Goal: Find specific page/section: Find specific page/section

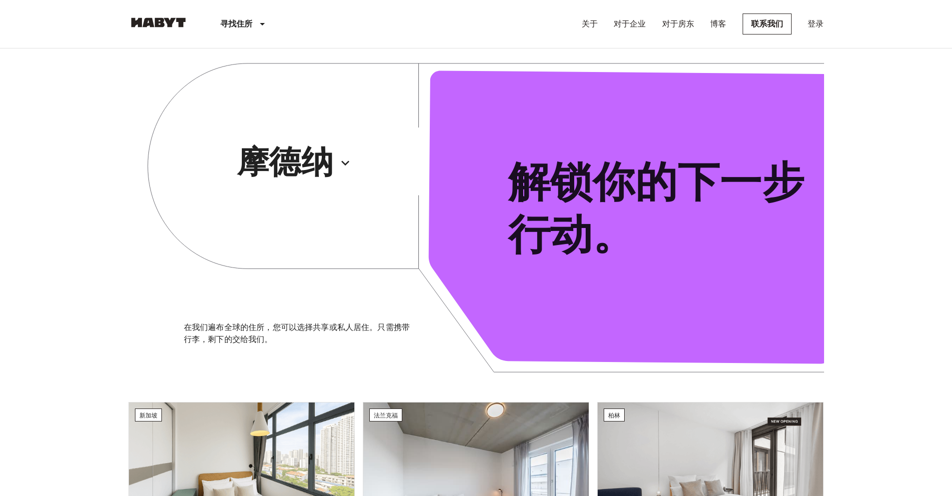
click at [340, 159] on icon "button" at bounding box center [345, 163] width 16 height 16
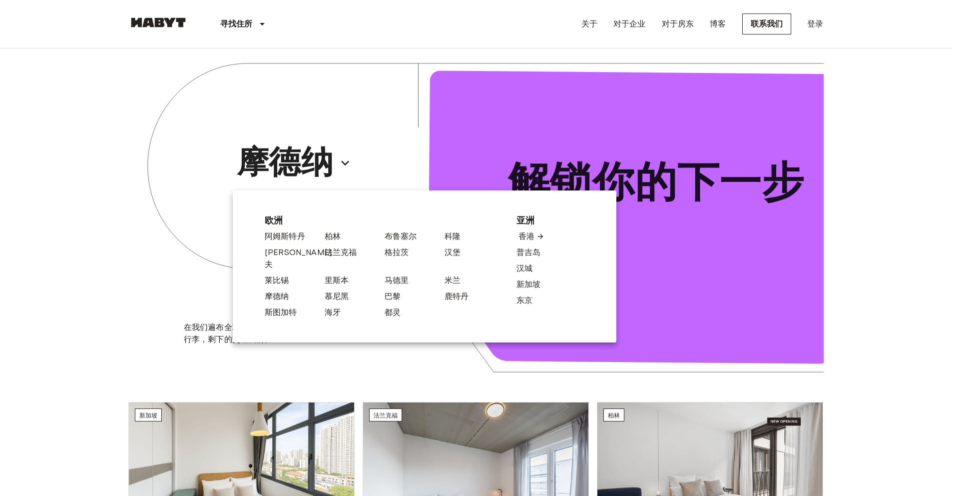
click at [525, 237] on font "香港" at bounding box center [526, 235] width 16 height 9
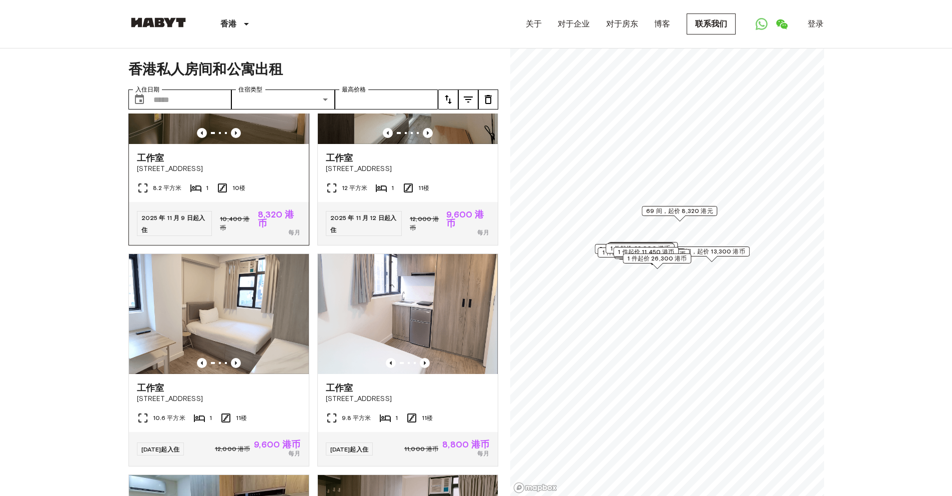
scroll to position [5337, 0]
click at [231, 138] on icon "上一张图片" at bounding box center [236, 133] width 10 height 10
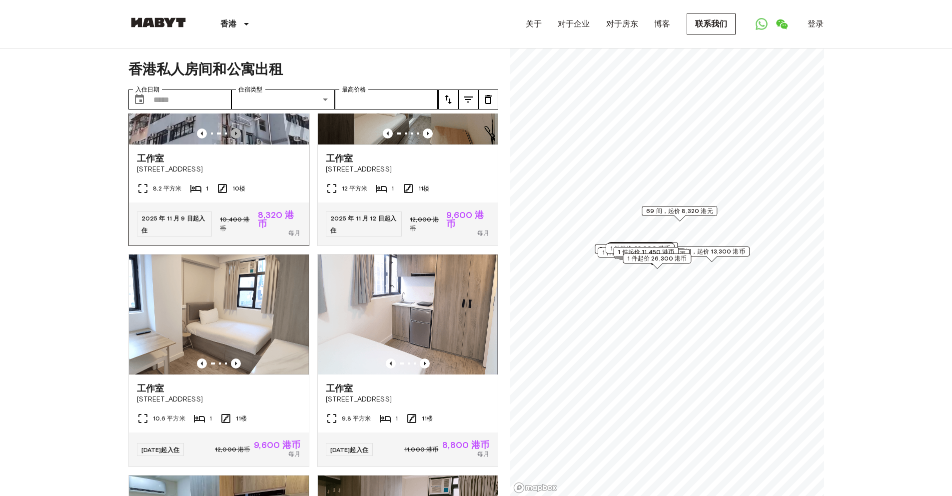
click at [231, 138] on icon "上一张图片" at bounding box center [236, 133] width 10 height 10
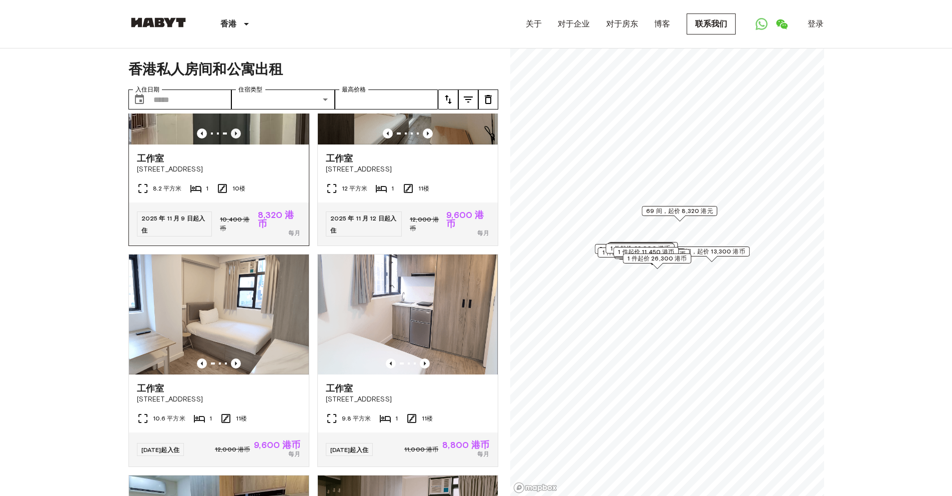
click at [231, 138] on icon "上一张图片" at bounding box center [236, 133] width 10 height 10
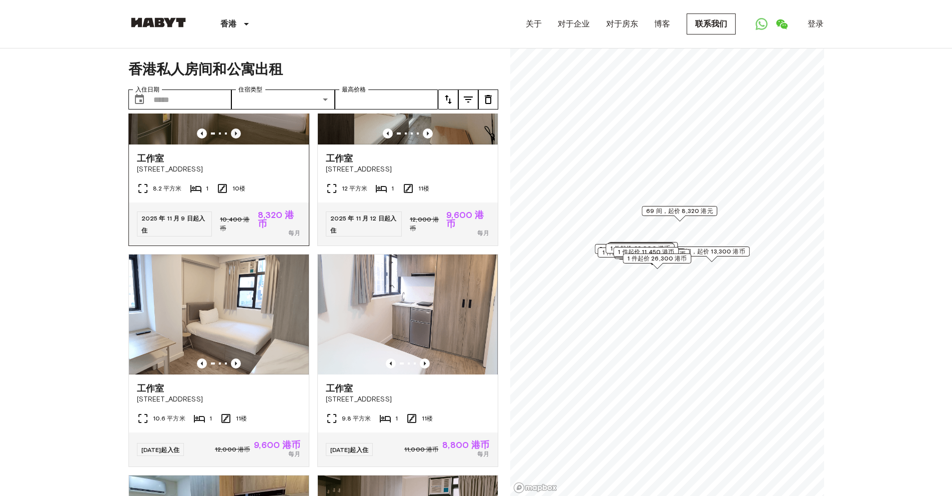
click at [231, 138] on icon "上一张图片" at bounding box center [236, 133] width 10 height 10
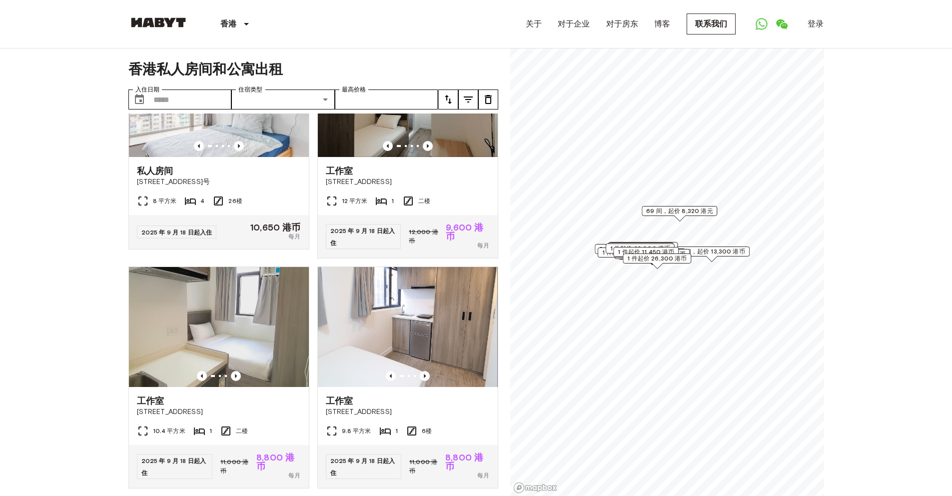
scroll to position [0, 0]
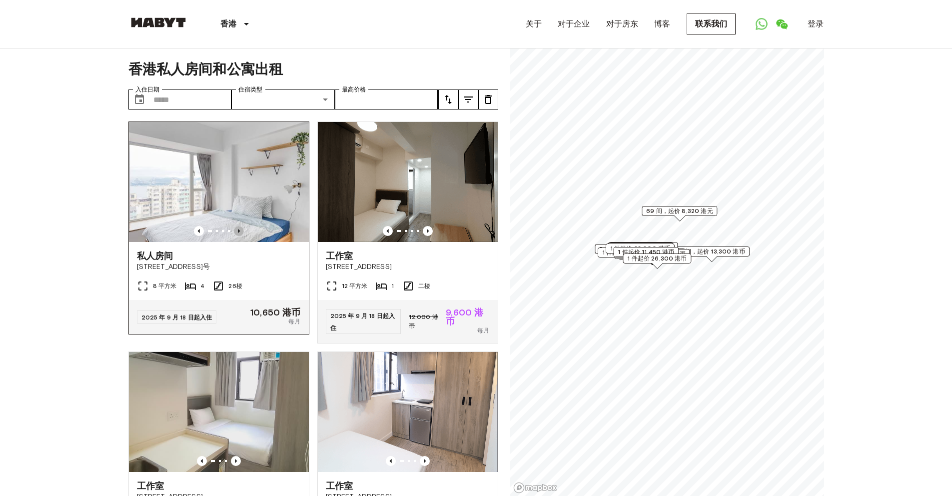
click at [238, 227] on icon "上一张图片" at bounding box center [239, 231] width 10 height 10
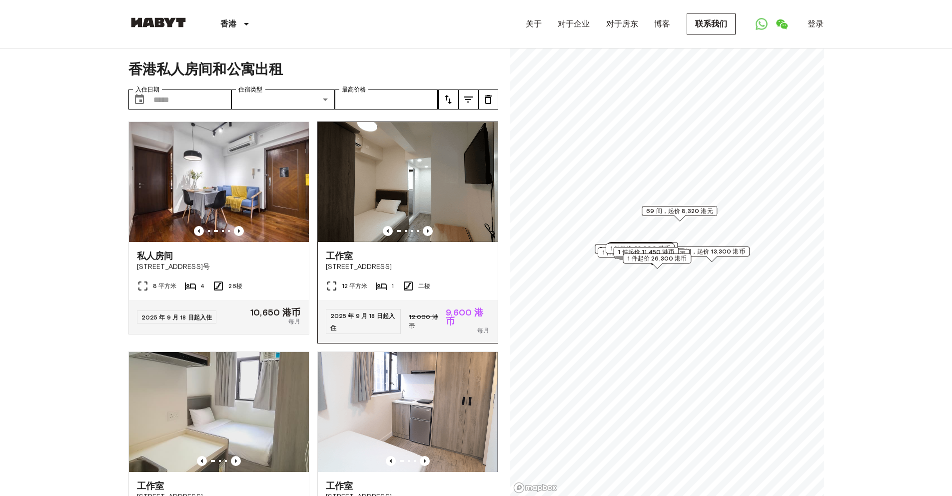
scroll to position [219, 0]
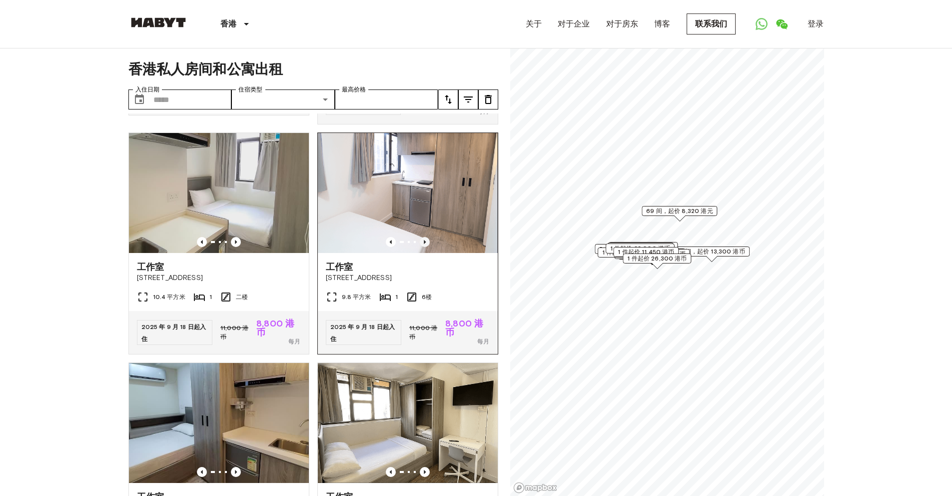
click at [423, 241] on icon "上一张图片" at bounding box center [425, 242] width 10 height 10
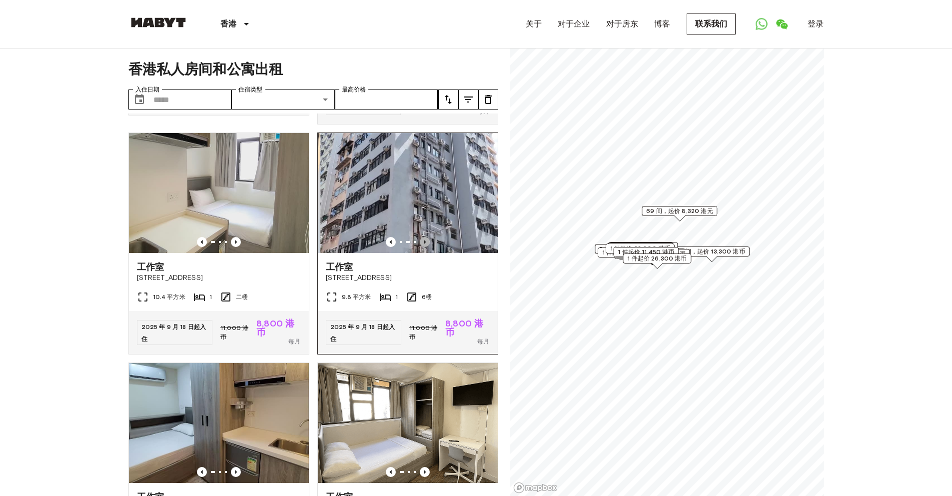
click at [422, 243] on icon "上一张图片" at bounding box center [425, 242] width 10 height 10
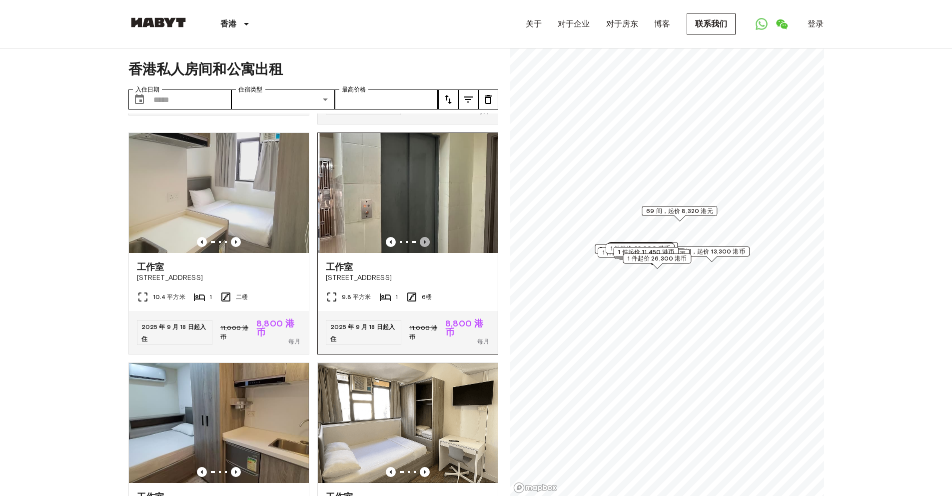
click at [422, 243] on icon "上一张图片" at bounding box center [425, 242] width 10 height 10
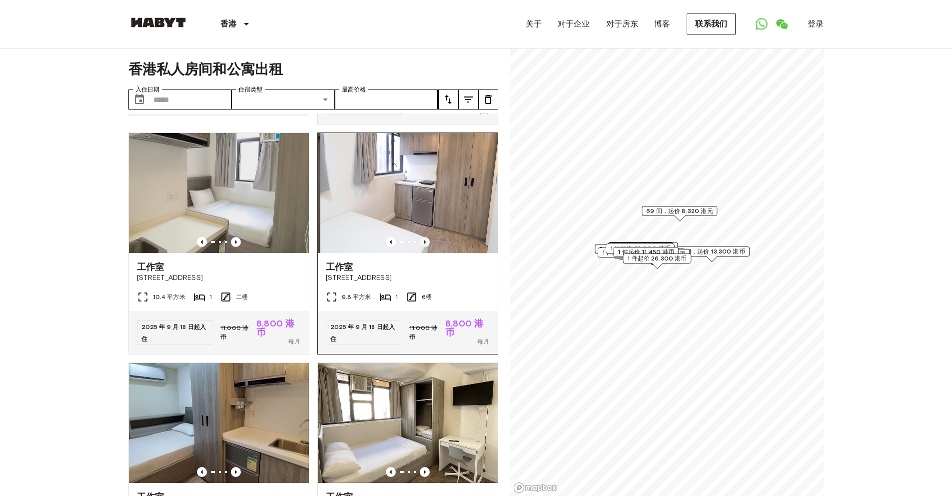
click at [422, 243] on icon "上一张图片" at bounding box center [425, 242] width 10 height 10
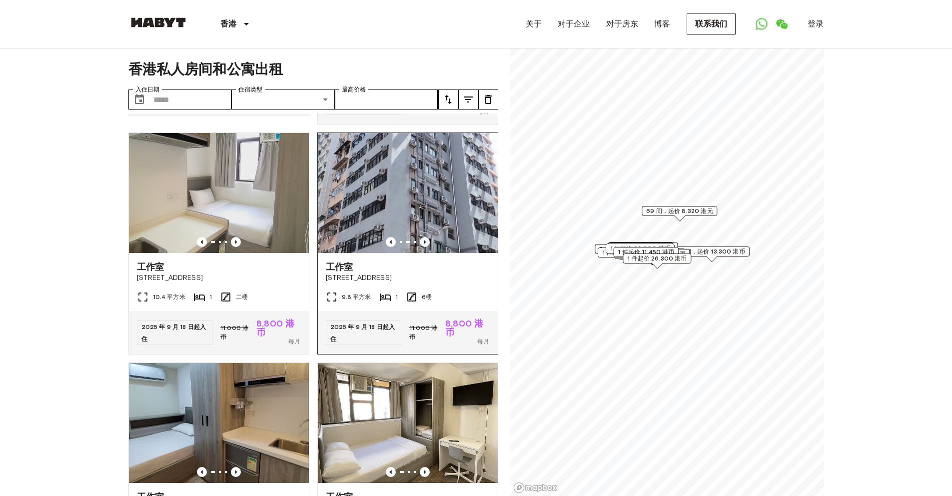
click at [421, 243] on icon "上一张图片" at bounding box center [425, 242] width 10 height 10
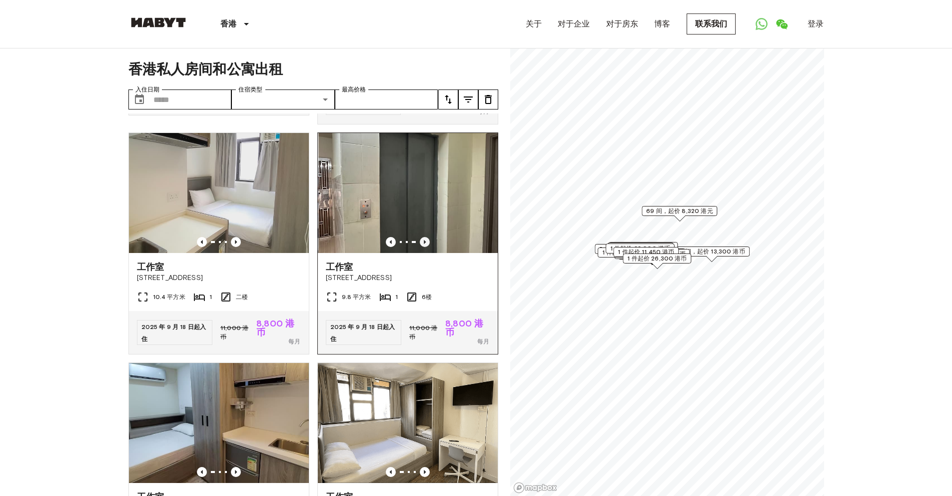
click at [421, 242] on icon "上一张图片" at bounding box center [425, 242] width 10 height 10
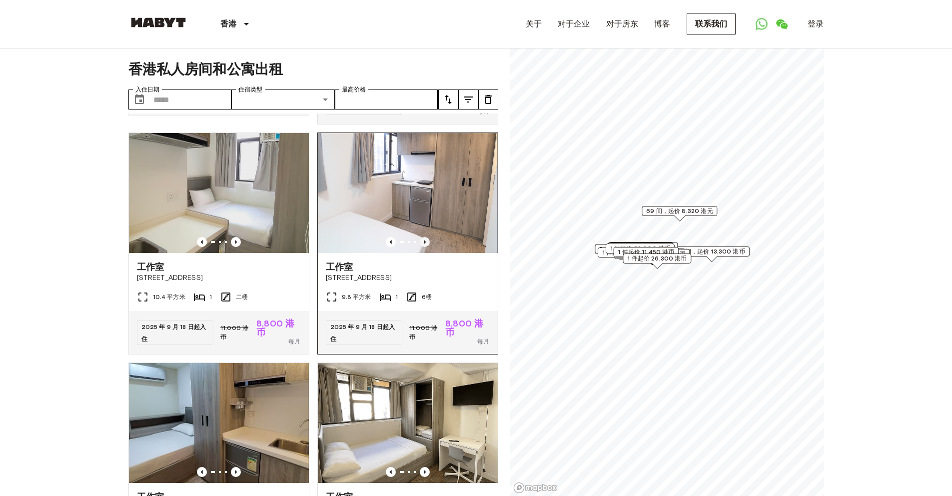
click at [421, 242] on icon "上一张图片" at bounding box center [425, 242] width 10 height 10
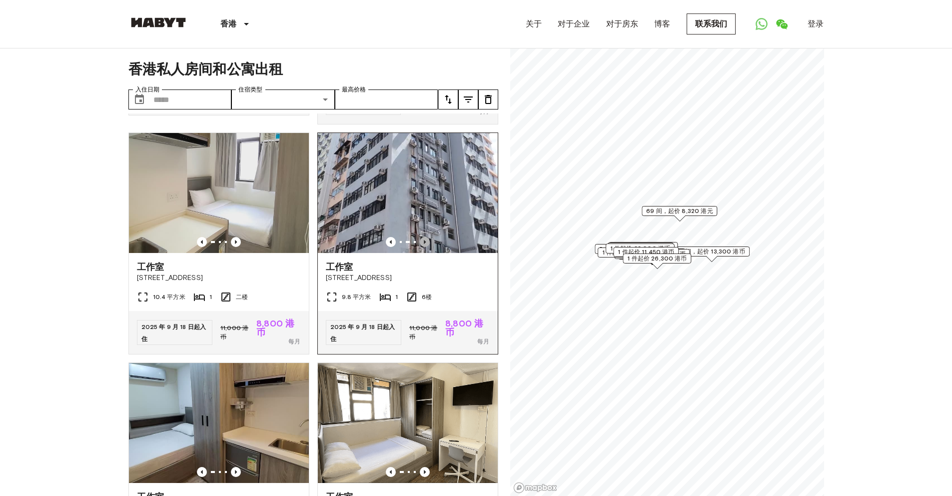
click at [421, 242] on icon "上一张图片" at bounding box center [425, 242] width 10 height 10
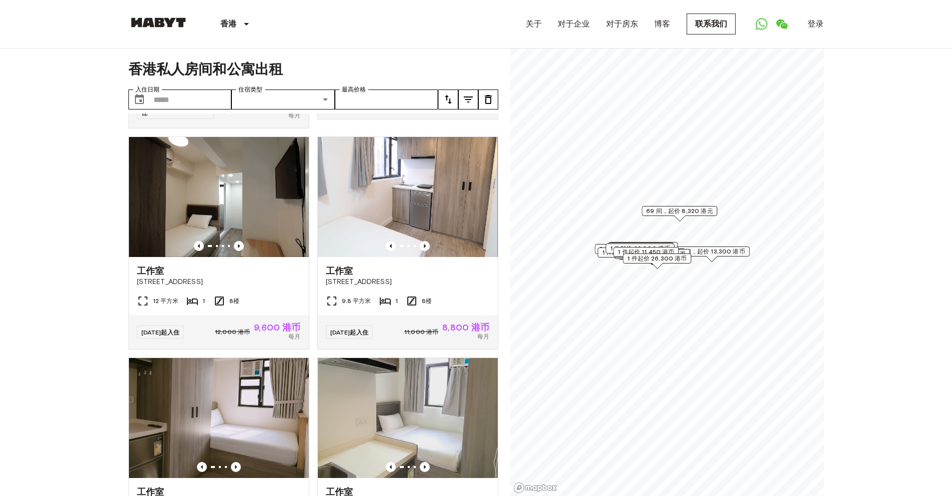
scroll to position [3993, 0]
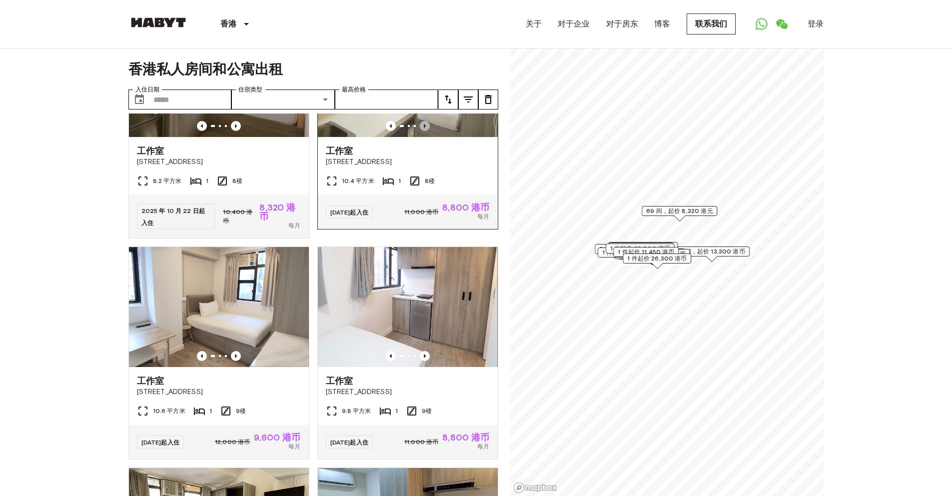
click at [420, 131] on icon "上一张图片" at bounding box center [425, 126] width 10 height 10
click at [424, 128] on icon "上一张图片" at bounding box center [425, 126] width 2 height 4
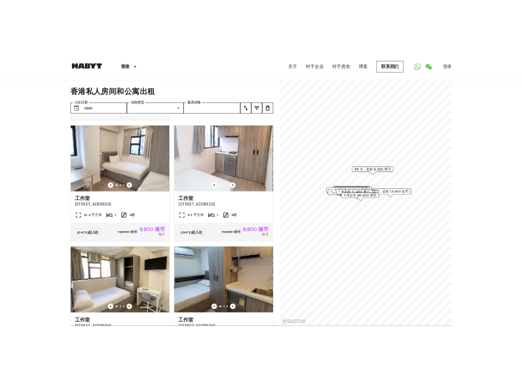
scroll to position [4196, 0]
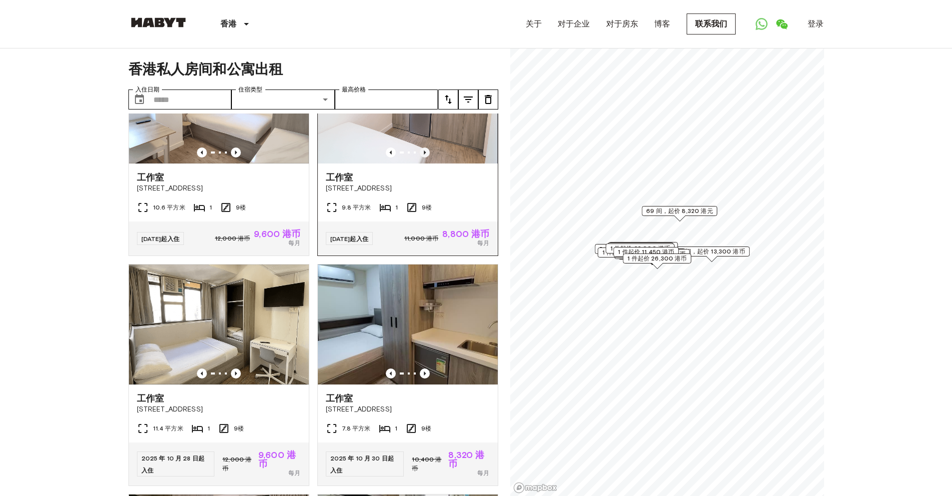
click at [420, 157] on icon "上一张图片" at bounding box center [425, 152] width 10 height 10
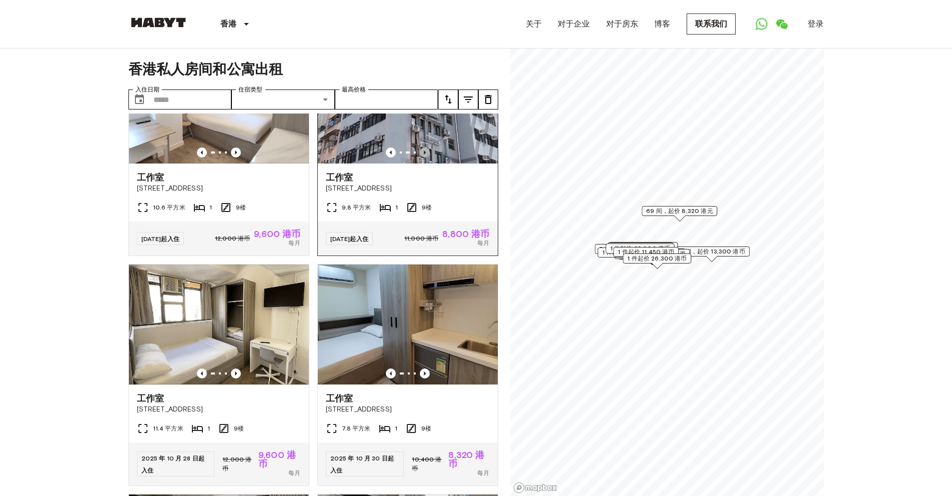
click at [424, 154] on icon "上一张图片" at bounding box center [425, 152] width 2 height 4
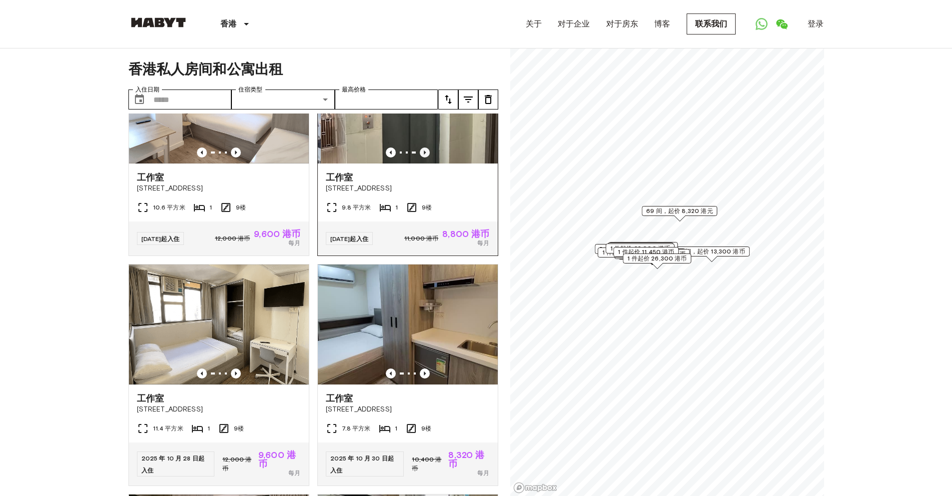
click at [424, 154] on icon "上一张图片" at bounding box center [425, 152] width 2 height 4
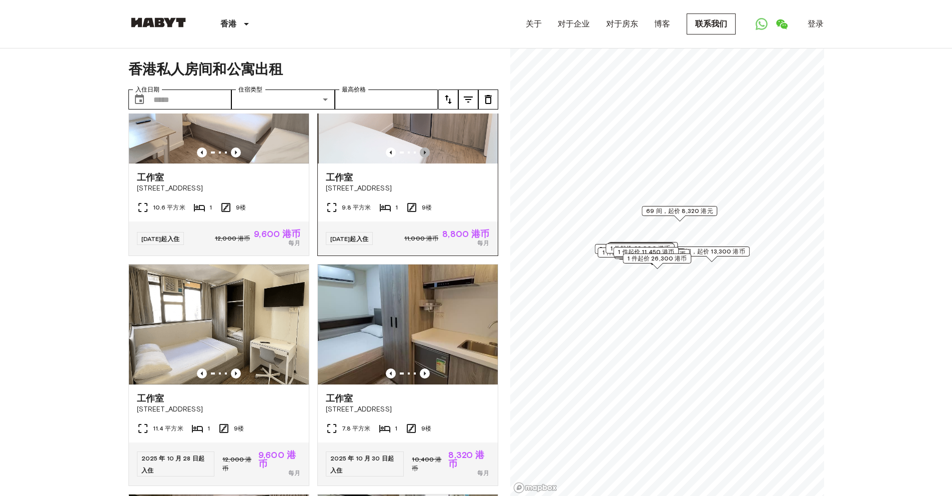
click at [424, 154] on icon "上一张图片" at bounding box center [425, 152] width 2 height 4
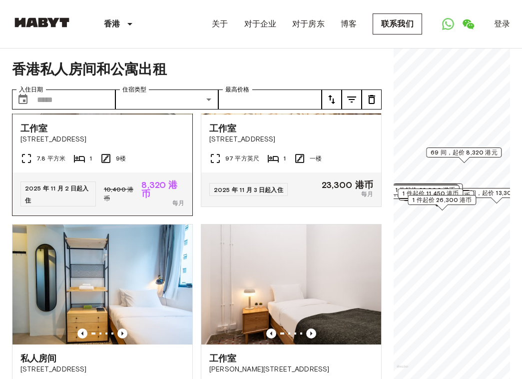
scroll to position [4908, 0]
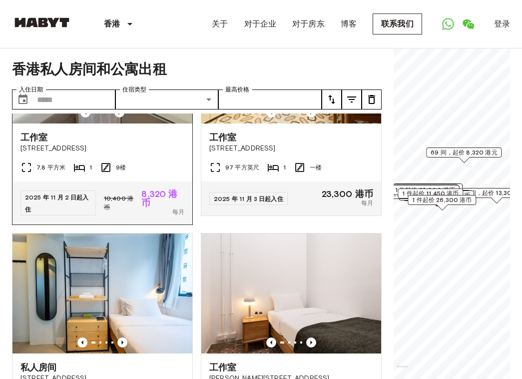
click at [120, 117] on icon "上一张图片" at bounding box center [119, 112] width 10 height 10
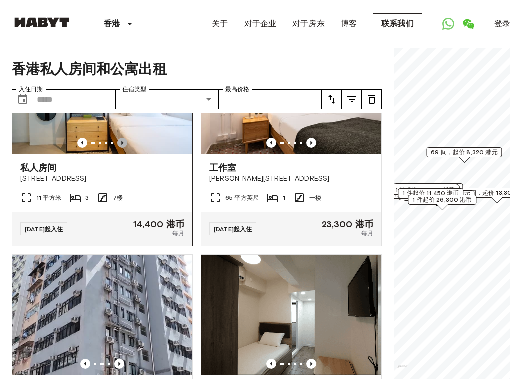
click at [117, 148] on icon "上一张图片" at bounding box center [122, 143] width 10 height 10
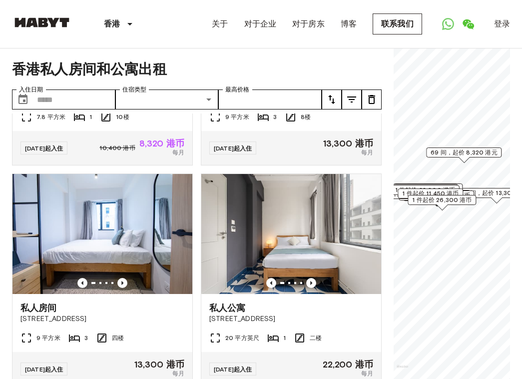
scroll to position [7093, 0]
